Goal: Check status: Check status

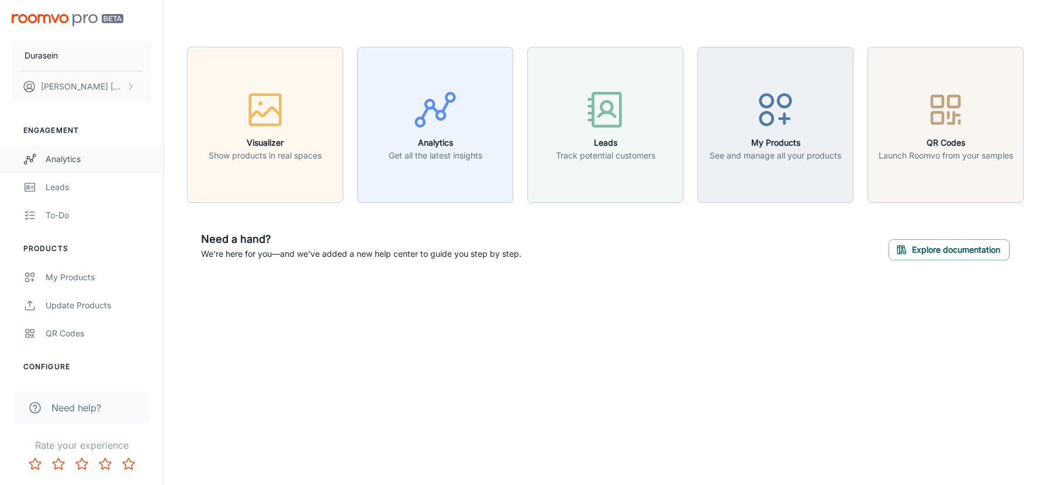
click at [72, 155] on div "Analytics" at bounding box center [99, 159] width 106 height 13
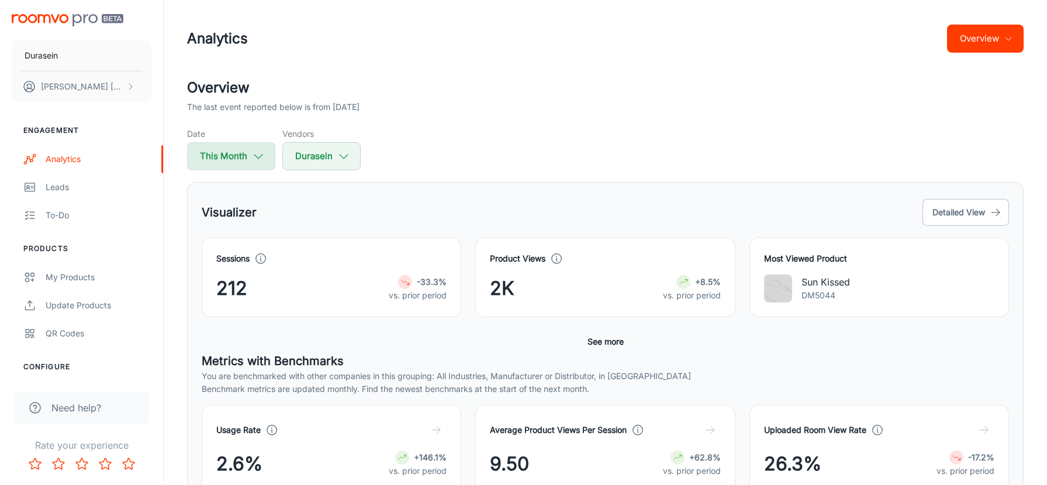
click at [238, 160] on button "This Month" at bounding box center [231, 156] width 88 height 28
select select "7"
select select "2025"
select select "7"
select select "2025"
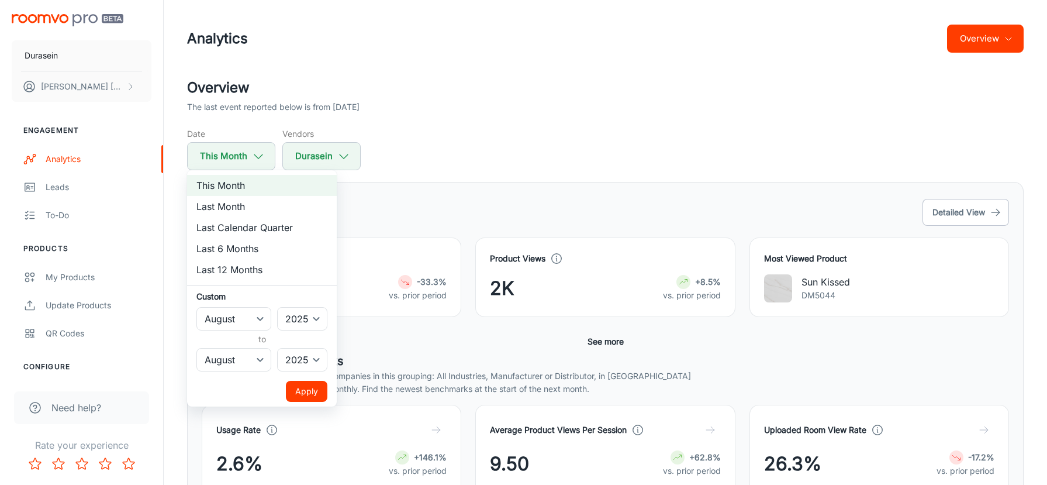
click at [251, 267] on li "Last 12 Months" at bounding box center [262, 269] width 150 height 21
select select "2024"
select select "6"
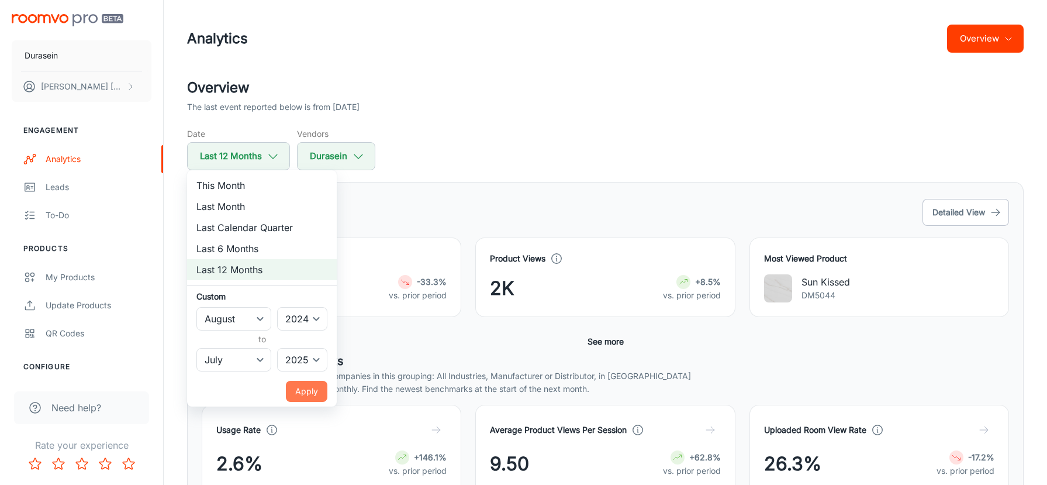
click at [311, 386] on button "Apply" at bounding box center [306, 391] width 41 height 21
